Goal: Information Seeking & Learning: Learn about a topic

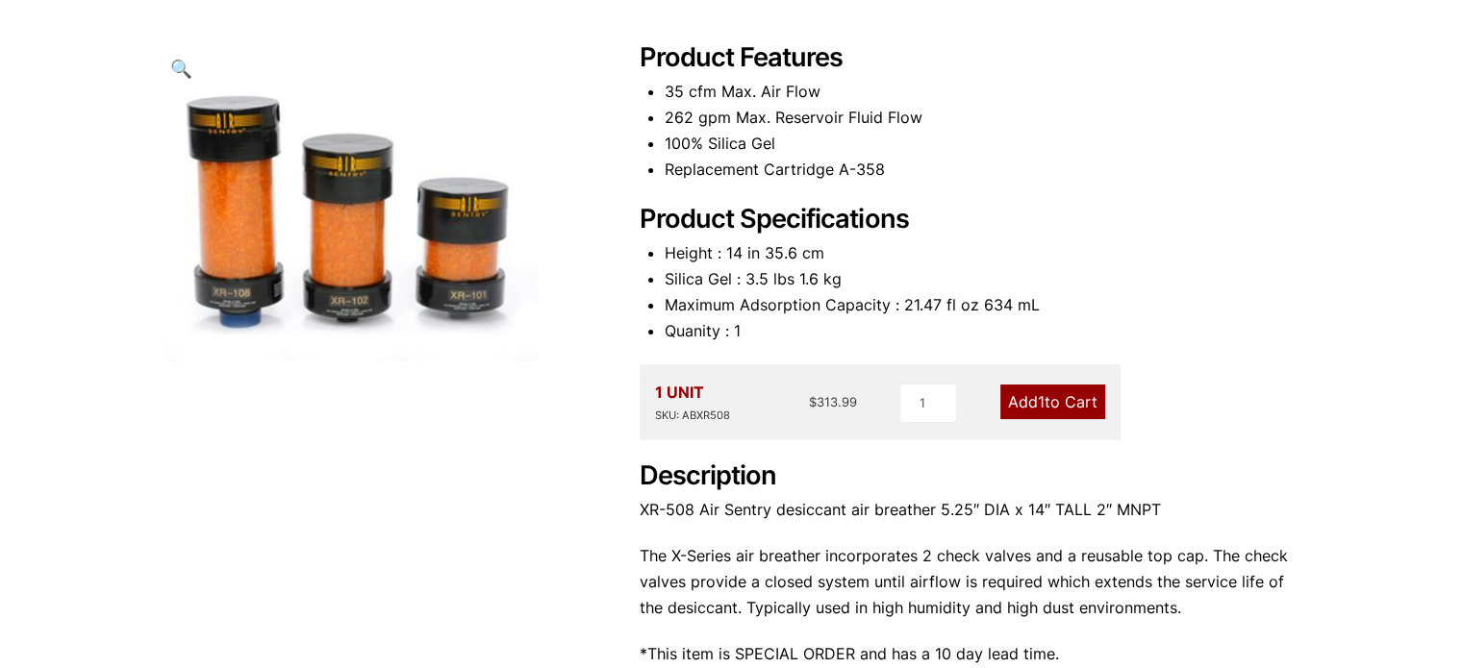
scroll to position [96, 0]
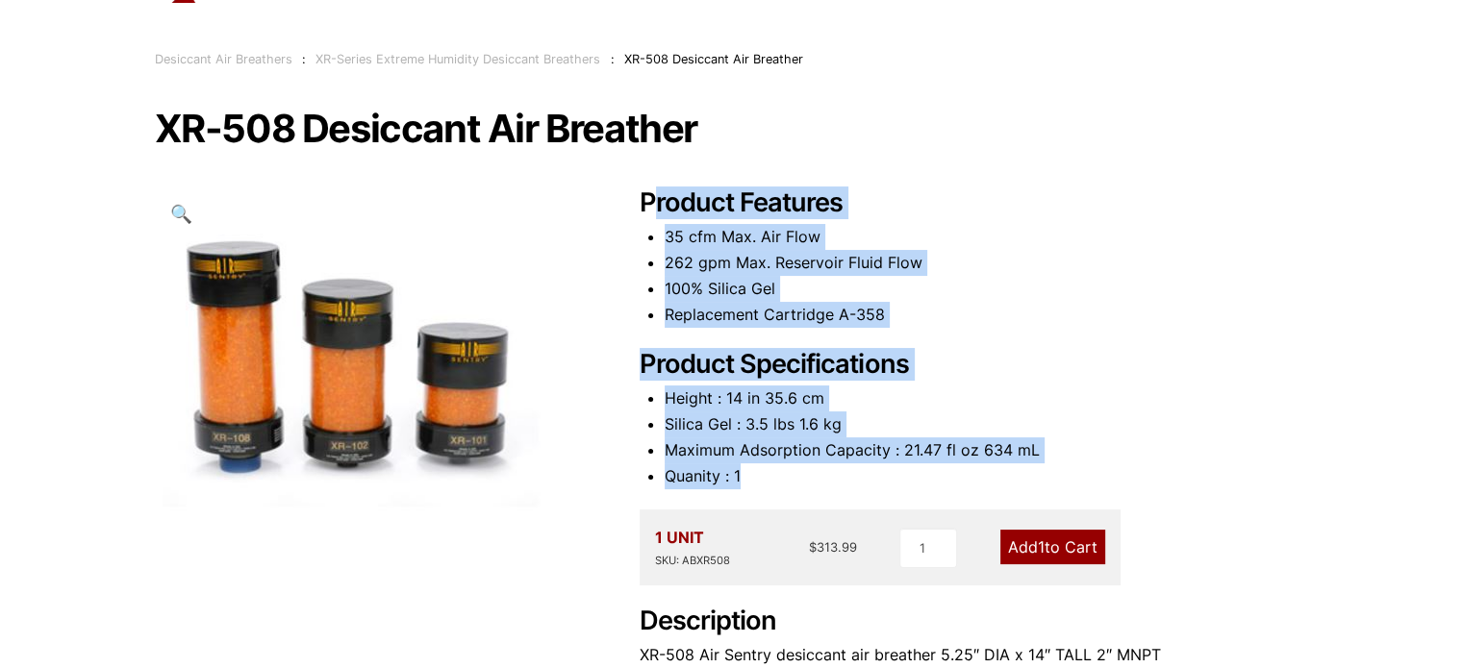
drag, startPoint x: 776, startPoint y: 473, endPoint x: 650, endPoint y: 208, distance: 293.8
click at [650, 204] on div "Product Features 35 cfm Max. Air Flow 262 gpm Max. Reservoir Fluid Flow 100% Si…" at bounding box center [973, 542] width 669 height 709
click at [800, 340] on div "Product Features 35 cfm Max. Air Flow 262 gpm Max. Reservoir Fluid Flow 100% Si…" at bounding box center [973, 542] width 669 height 709
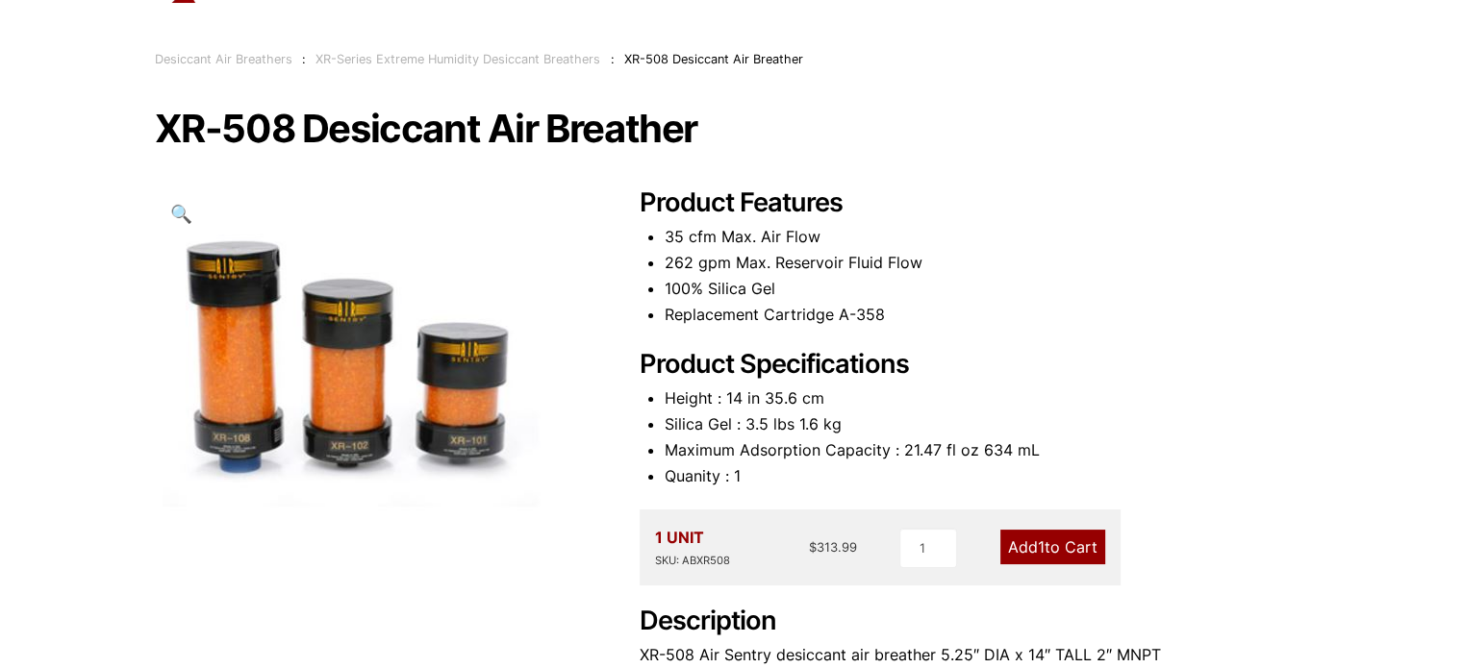
click at [238, 336] on img at bounding box center [354, 353] width 398 height 330
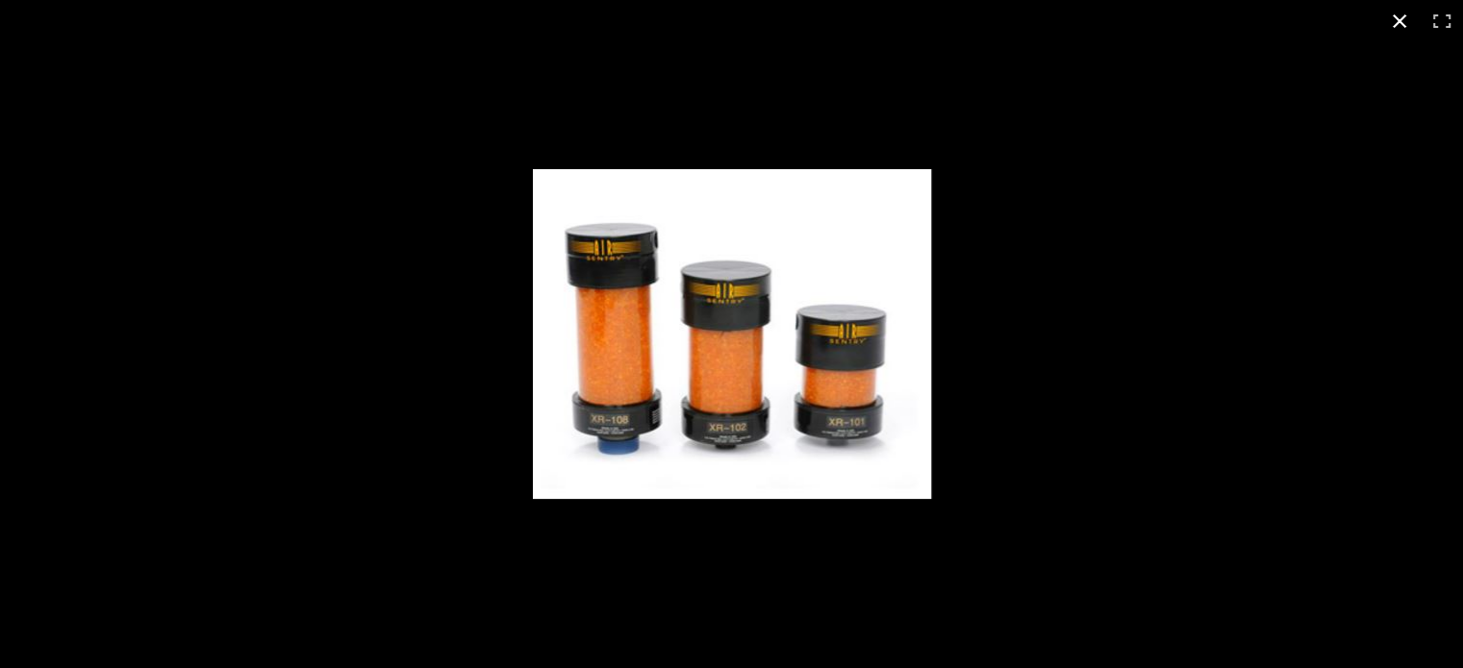
click at [1215, 335] on div "Full screen image" at bounding box center [946, 358] width 826 height 378
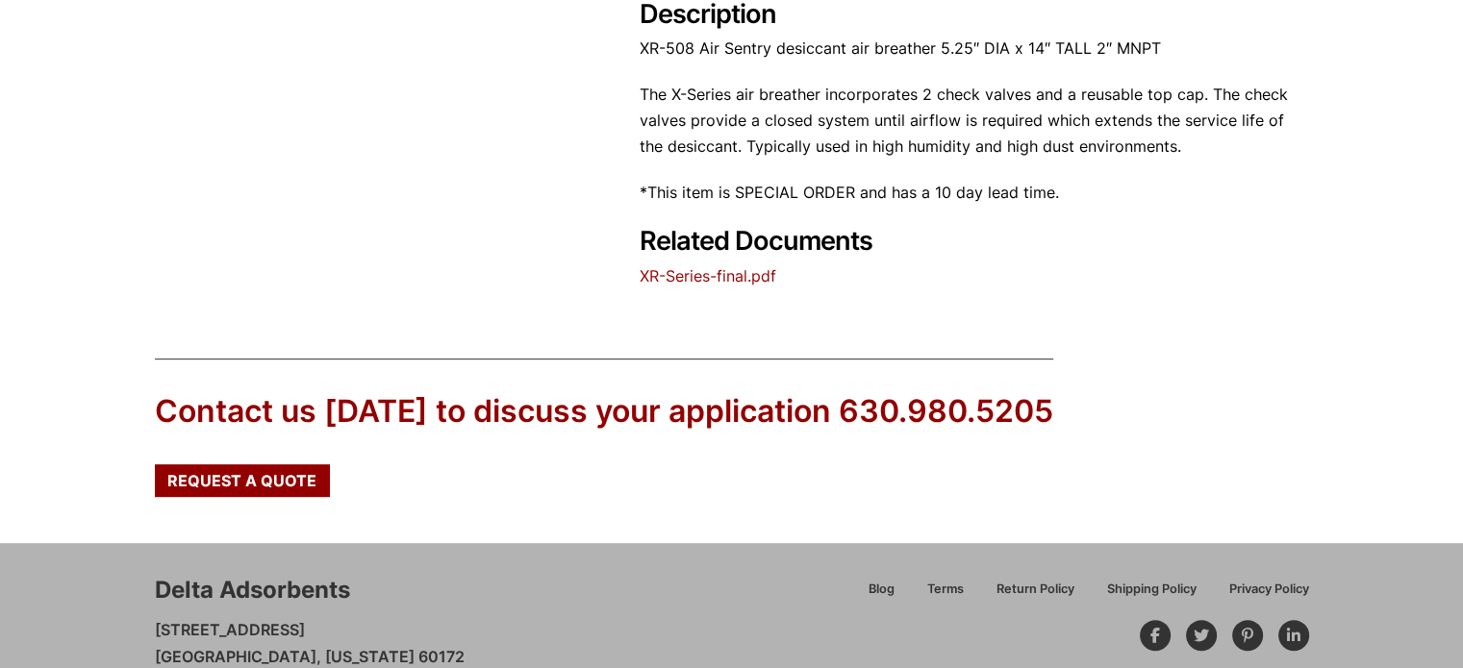
scroll to position [691, 0]
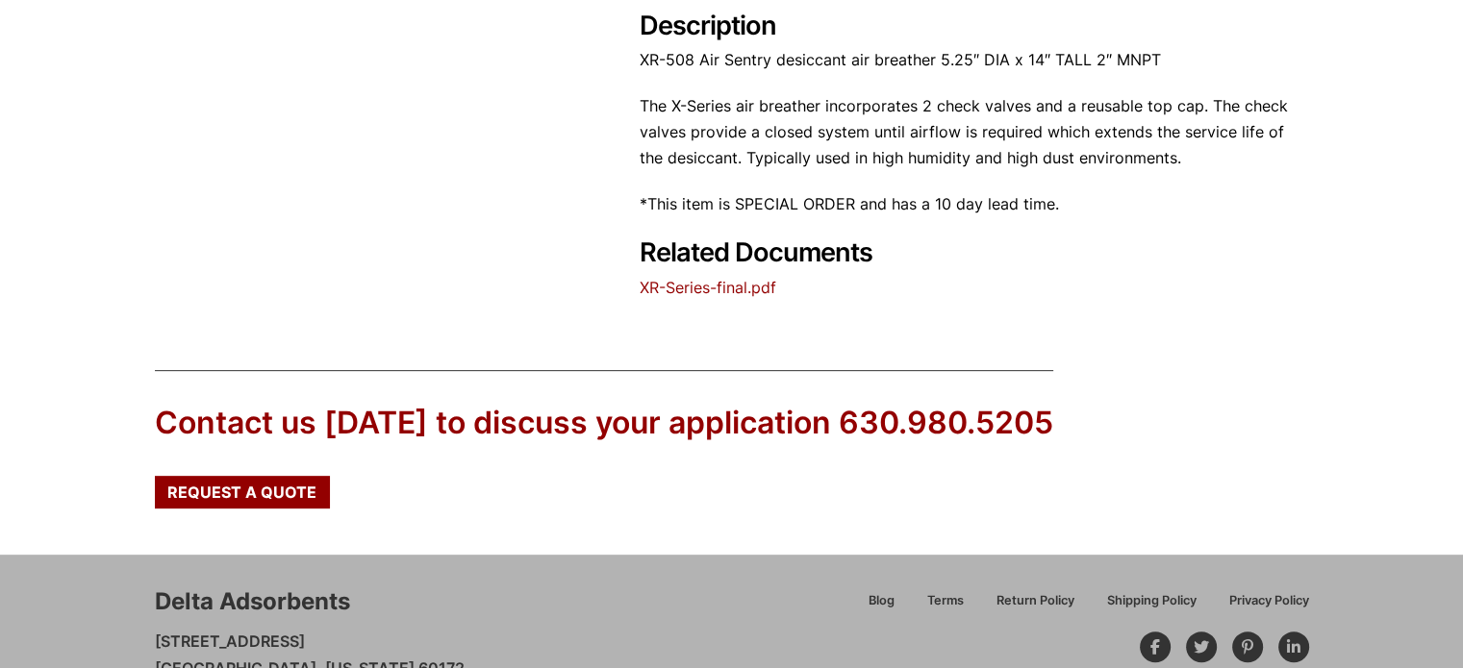
click at [904, 227] on h2 "Related Documents" at bounding box center [973, 140] width 669 height 259
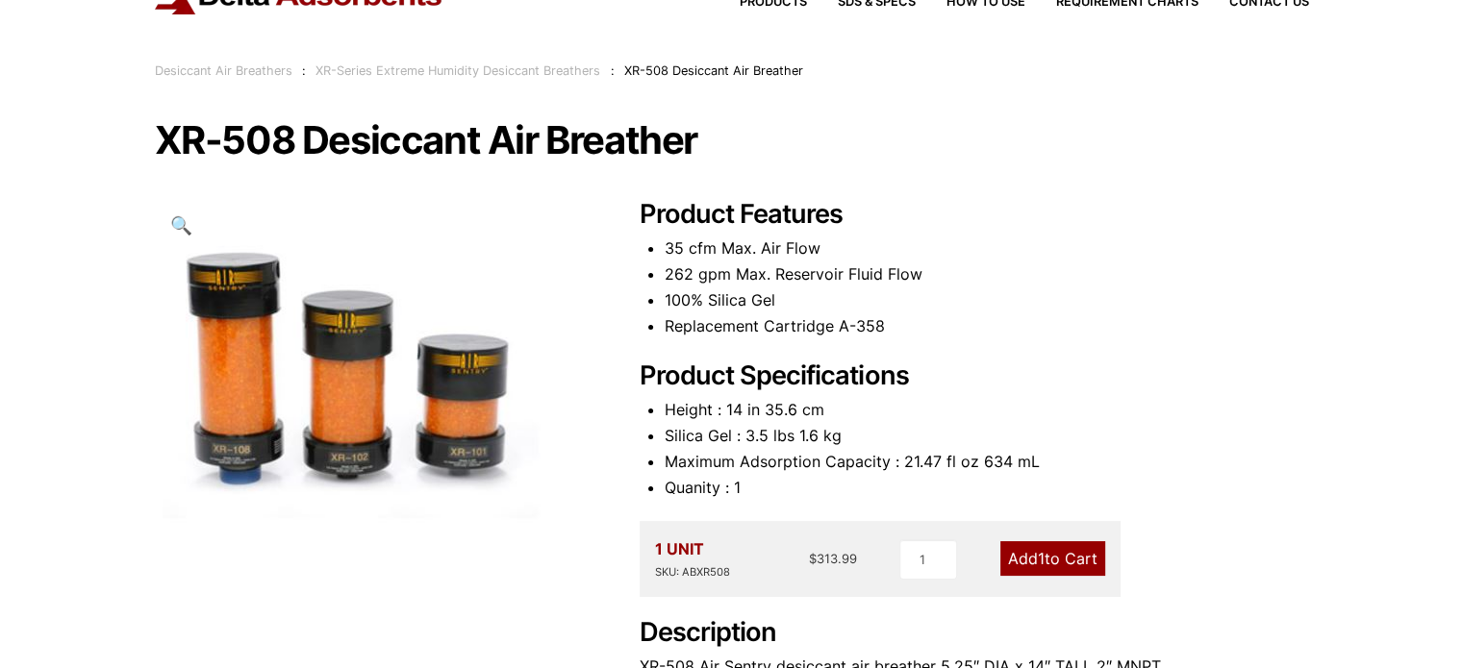
scroll to position [114, 0]
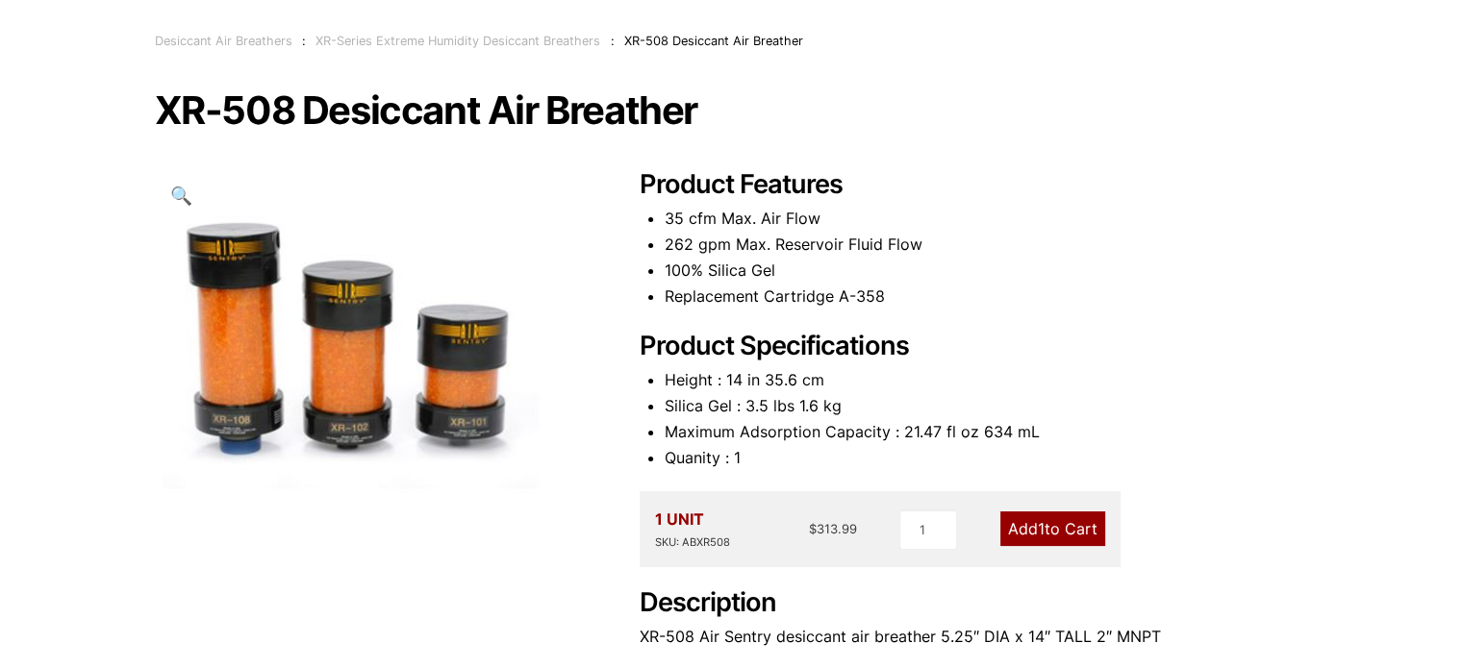
click at [893, 234] on li "262 gpm Max. Reservoir Fluid Flow" at bounding box center [986, 245] width 644 height 26
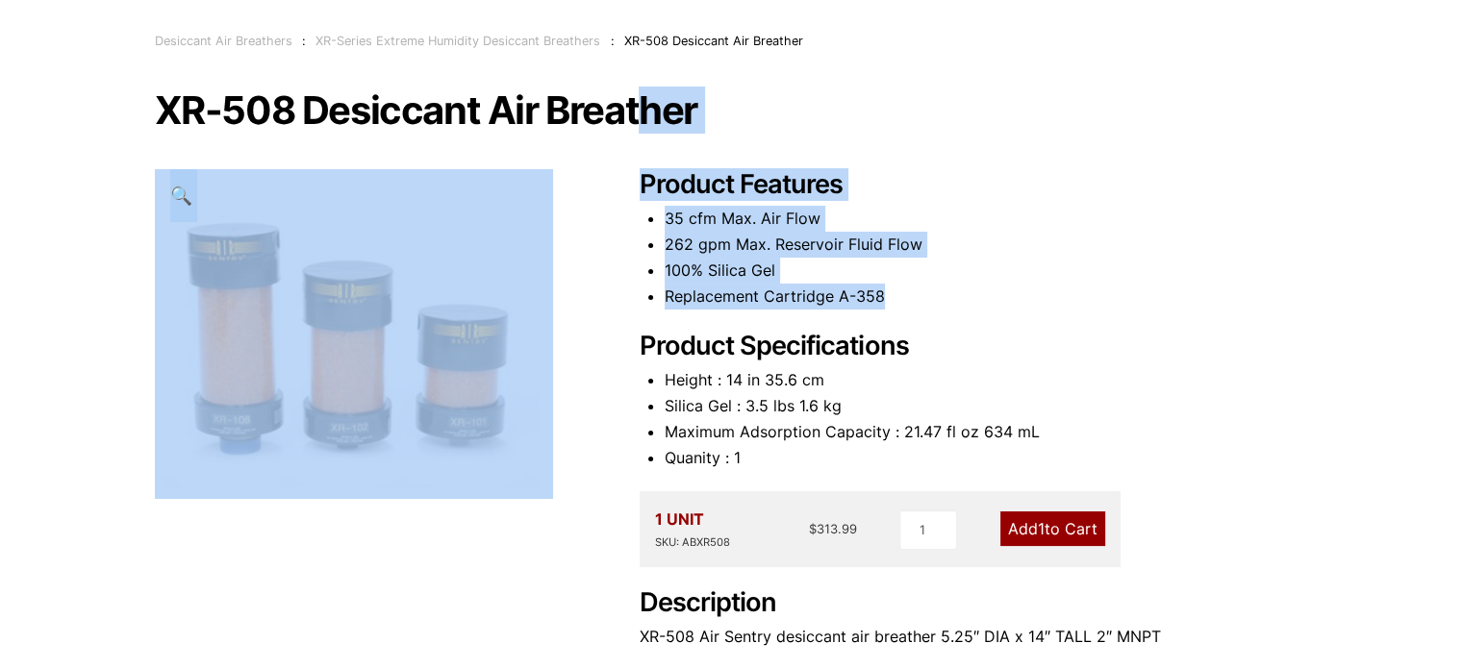
drag, startPoint x: 901, startPoint y: 310, endPoint x: 635, endPoint y: 195, distance: 289.9
click at [635, 195] on div "XR-508 Desiccant Air Breather 🔍 Product Features 35 cfm Max. Air Flow 262 gpm M…" at bounding box center [732, 484] width 1154 height 788
drag, startPoint x: 638, startPoint y: 186, endPoint x: 905, endPoint y: 288, distance: 286.1
click at [905, 288] on div "XR-508 Desiccant Air Breather 🔍 Product Features 35 cfm Max. Air Flow 262 gpm M…" at bounding box center [732, 484] width 1154 height 788
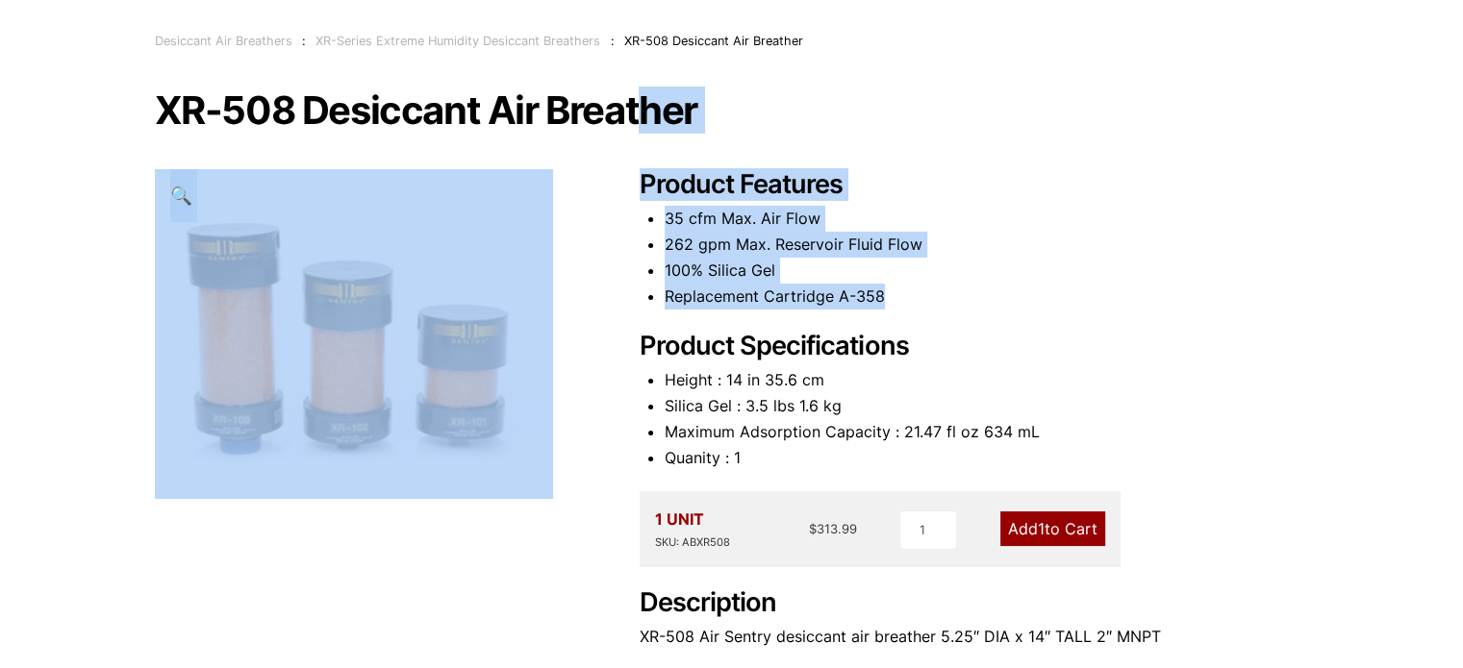
click at [907, 289] on li "Replacement Cartridge A-358" at bounding box center [986, 297] width 644 height 26
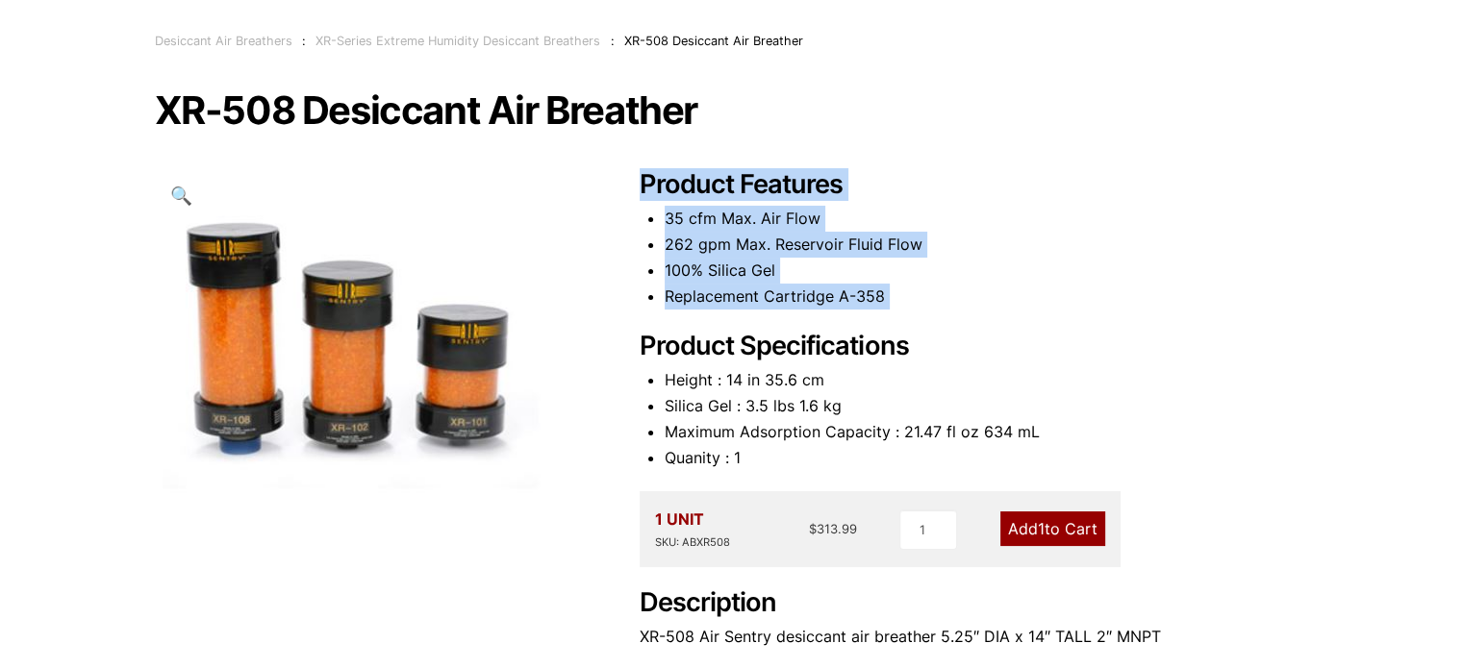
drag, startPoint x: 812, startPoint y: 246, endPoint x: 654, endPoint y: 188, distance: 167.9
click at [654, 188] on div "Product Features 35 cfm Max. Air Flow 262 gpm Max. Reservoir Fluid Flow 100% Si…" at bounding box center [973, 523] width 669 height 709
click at [647, 184] on h2 "Product Features" at bounding box center [973, 185] width 669 height 32
drag, startPoint x: 645, startPoint y: 183, endPoint x: 896, endPoint y: 294, distance: 274.6
click at [885, 291] on div "Product Features 35 cfm Max. Air Flow 262 gpm Max. Reservoir Fluid Flow 100% Si…" at bounding box center [973, 523] width 669 height 709
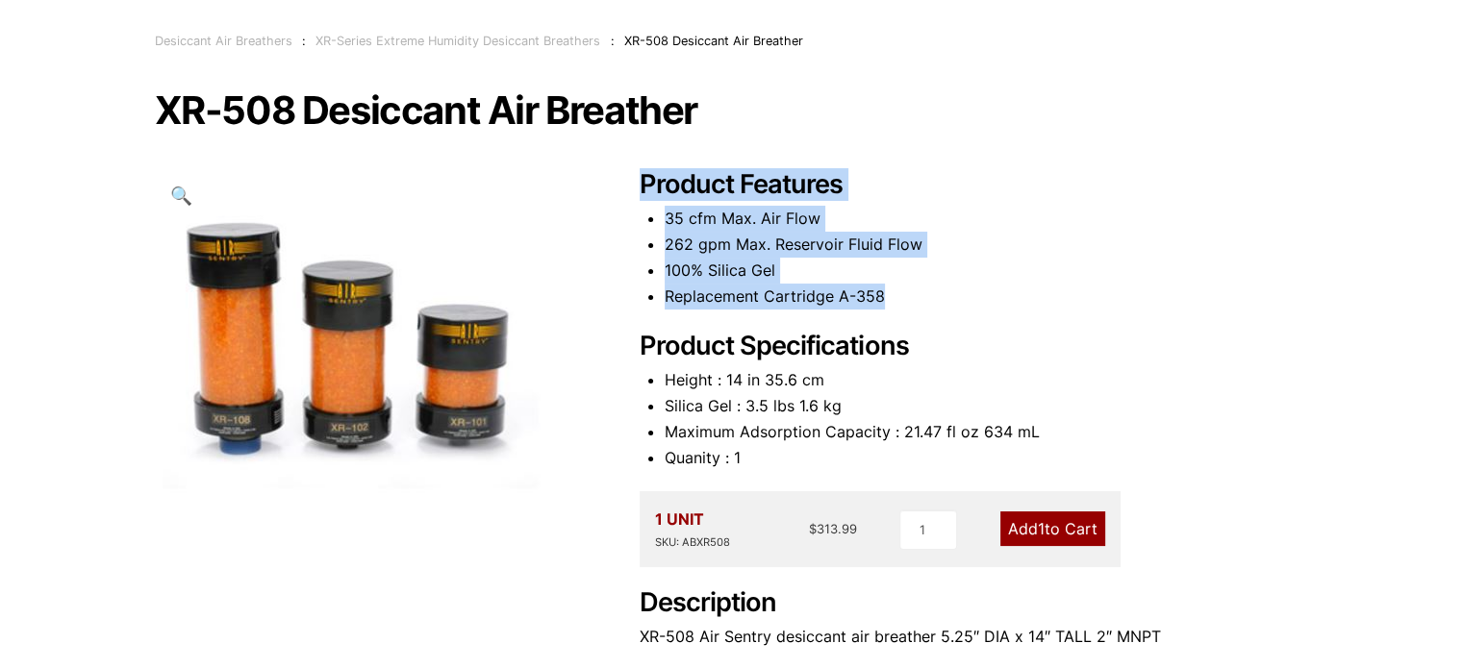
click at [896, 294] on li "Replacement Cartridge A-358" at bounding box center [986, 297] width 644 height 26
drag, startPoint x: 896, startPoint y: 294, endPoint x: 650, endPoint y: 188, distance: 268.3
click at [650, 188] on div "Product Features 35 cfm Max. Air Flow 262 gpm Max. Reservoir Fluid Flow 100% Si…" at bounding box center [973, 523] width 669 height 709
click at [650, 188] on h2 "Product Features" at bounding box center [973, 185] width 669 height 32
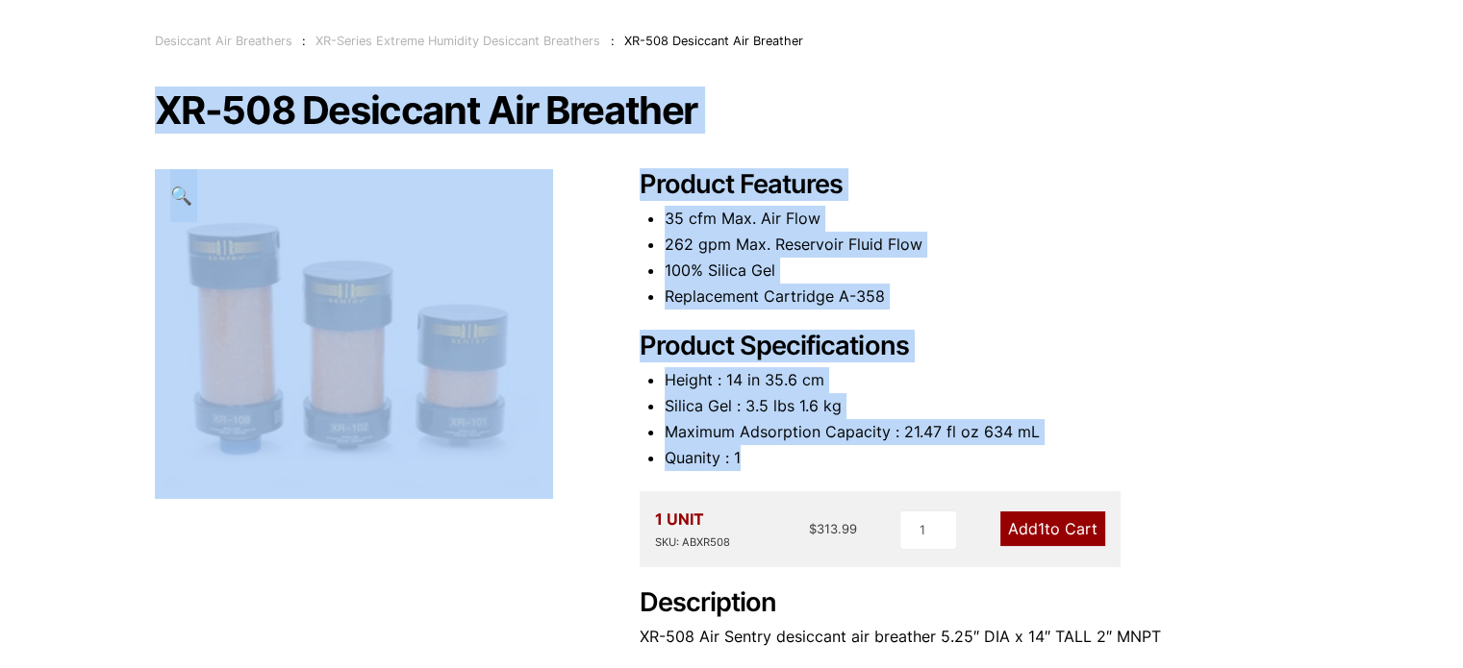
drag, startPoint x: 746, startPoint y: 263, endPoint x: 157, endPoint y: 141, distance: 602.0
click at [157, 141] on div "XR-508 Desiccant Air Breather 🔍 Product Features 35 cfm Max. Air Flow 262 gpm M…" at bounding box center [732, 484] width 1154 height 788
drag, startPoint x: 149, startPoint y: 118, endPoint x: 856, endPoint y: 457, distance: 783.6
click at [856, 457] on div "Our website has detected that you are using an outdated browser that will preve…" at bounding box center [731, 614] width 1463 height 1456
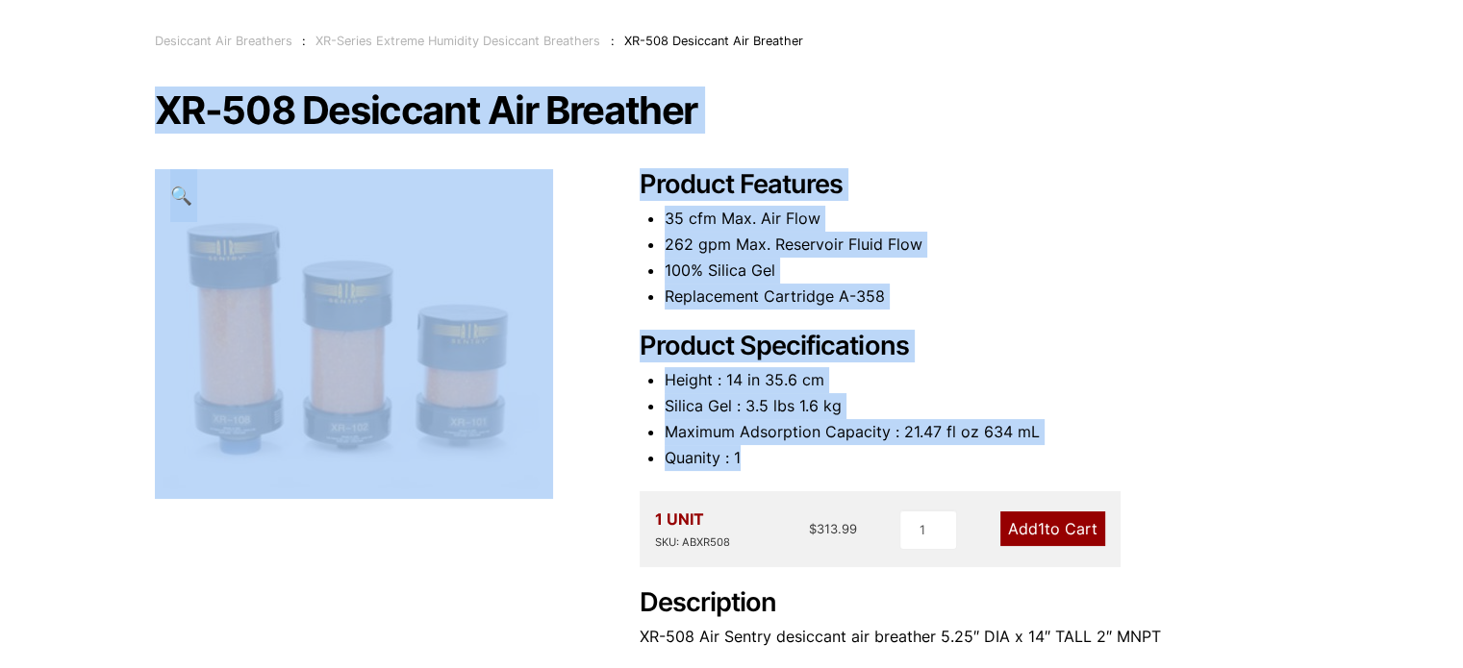
click at [856, 457] on li "Quanity : 1" at bounding box center [986, 458] width 644 height 26
drag, startPoint x: 774, startPoint y: 428, endPoint x: 150, endPoint y: 128, distance: 692.4
click at [150, 128] on div "Our website has detected that you are using an outdated browser that will preve…" at bounding box center [731, 614] width 1463 height 1456
drag, startPoint x: 150, startPoint y: 122, endPoint x: 839, endPoint y: 464, distance: 768.9
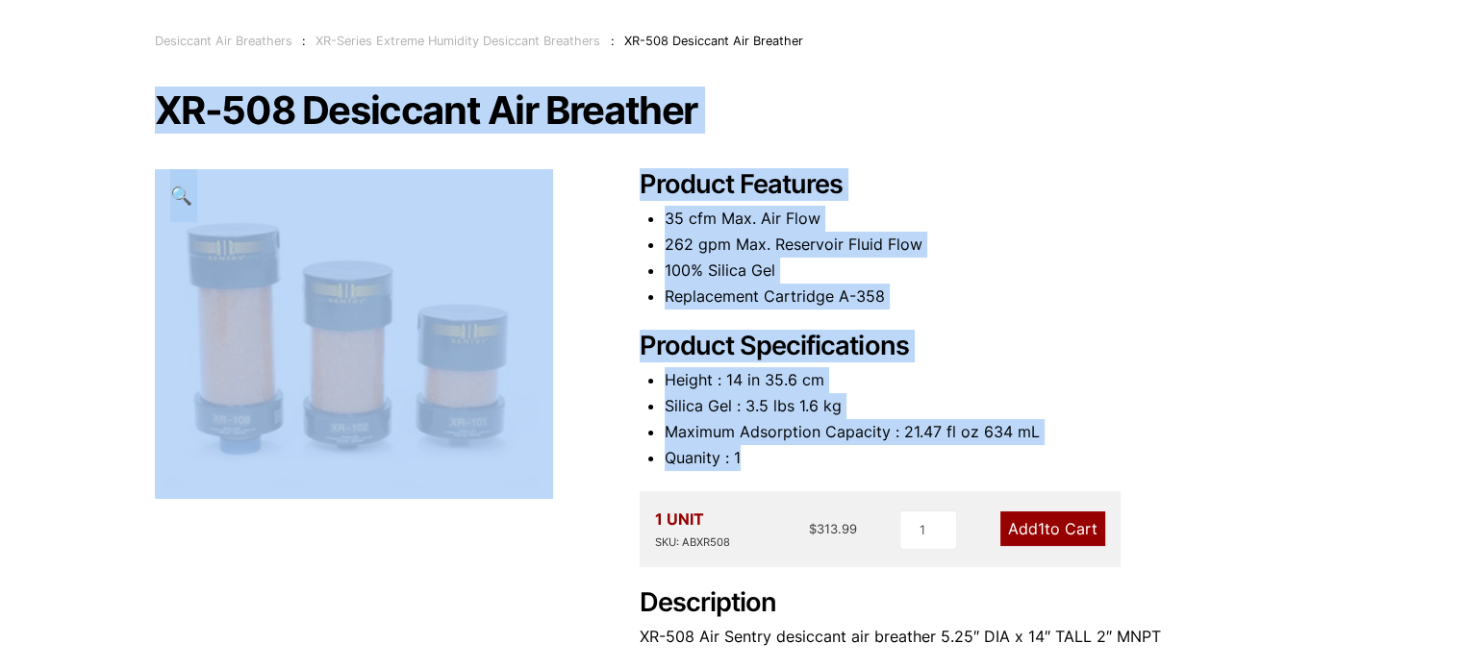
click at [839, 464] on div "Our website has detected that you are using an outdated browser that will preve…" at bounding box center [731, 614] width 1463 height 1456
click at [839, 464] on li "Quanity : 1" at bounding box center [986, 458] width 644 height 26
drag, startPoint x: 702, startPoint y: 376, endPoint x: 180, endPoint y: 122, distance: 580.6
click at [180, 122] on div "XR-508 Desiccant Air Breather 🔍 Product Features 35 cfm Max. Air Flow 262 gpm M…" at bounding box center [732, 110] width 1154 height 40
click at [180, 122] on h1 "XR-508 Desiccant Air Breather" at bounding box center [732, 110] width 1154 height 40
